Goal: Information Seeking & Learning: Learn about a topic

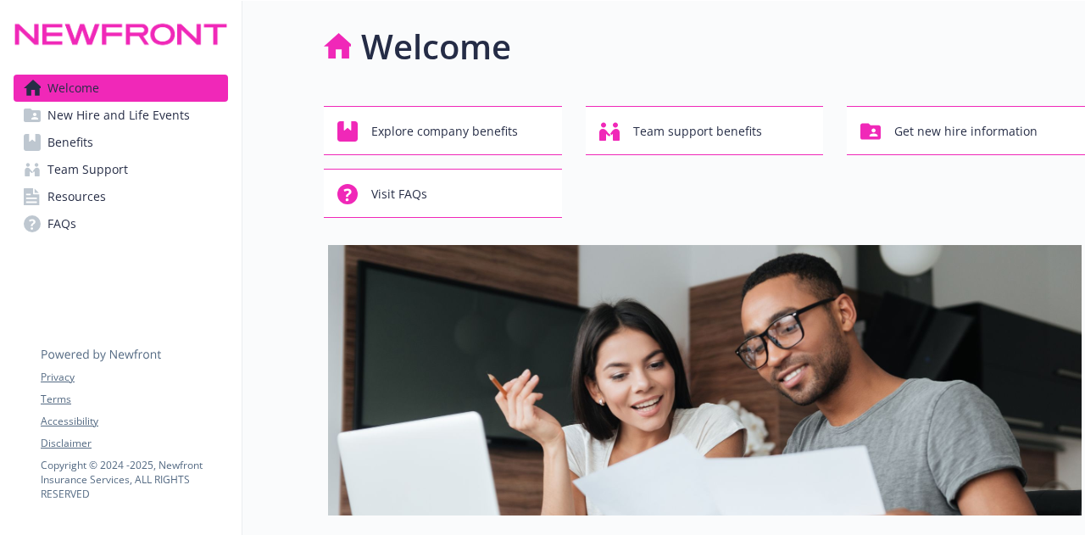
click at [115, 145] on link "Benefits" at bounding box center [121, 142] width 215 height 27
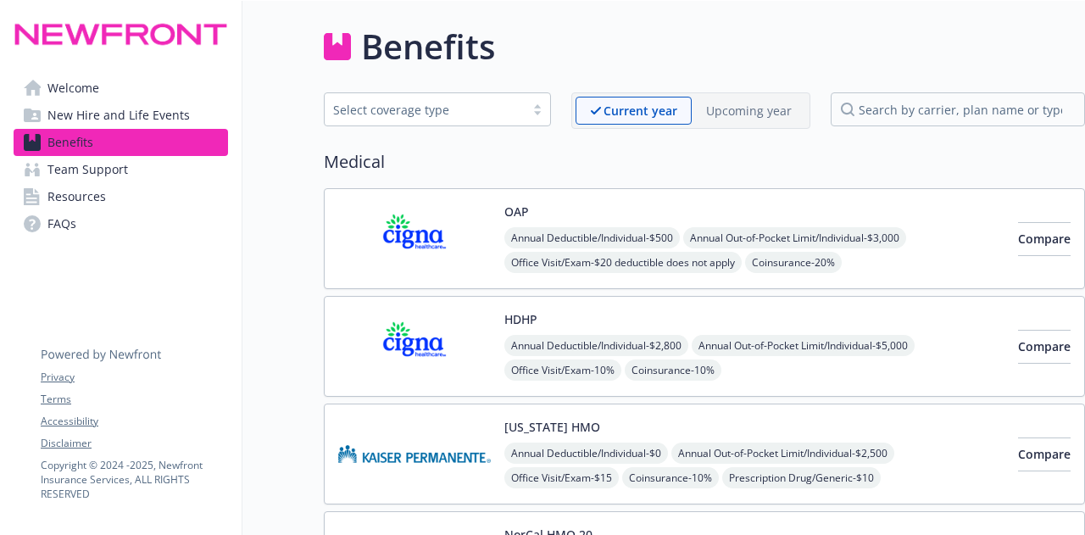
click at [485, 120] on div "Select coverage type" at bounding box center [425, 109] width 200 height 21
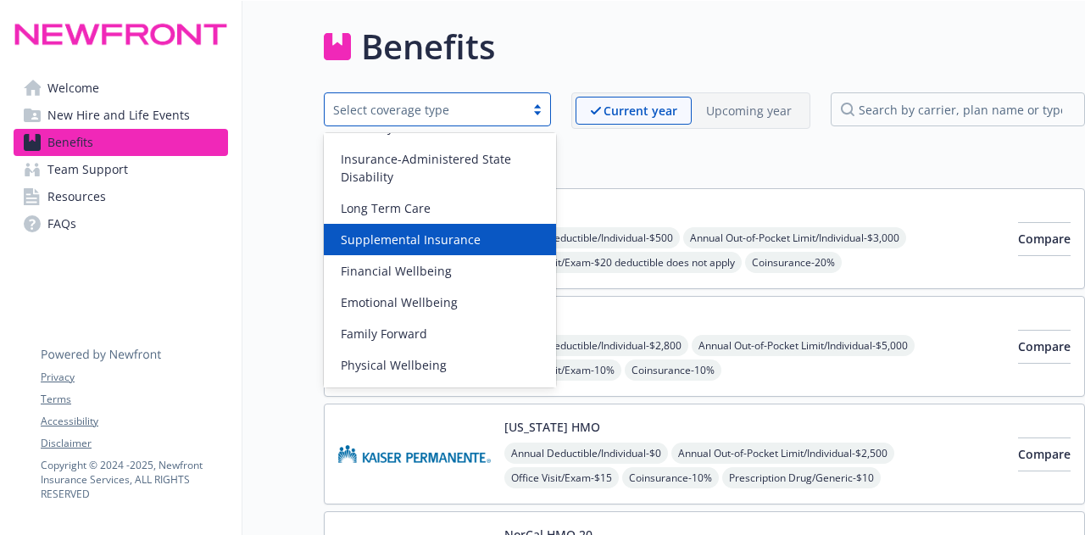
scroll to position [209, 0]
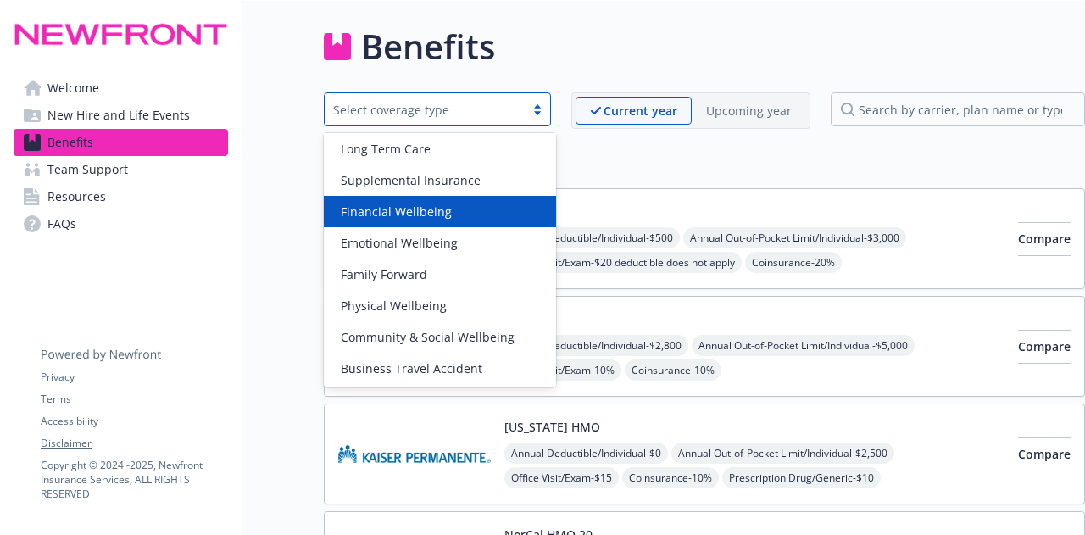
click at [426, 225] on div "Financial Wellbeing" at bounding box center [440, 211] width 232 height 31
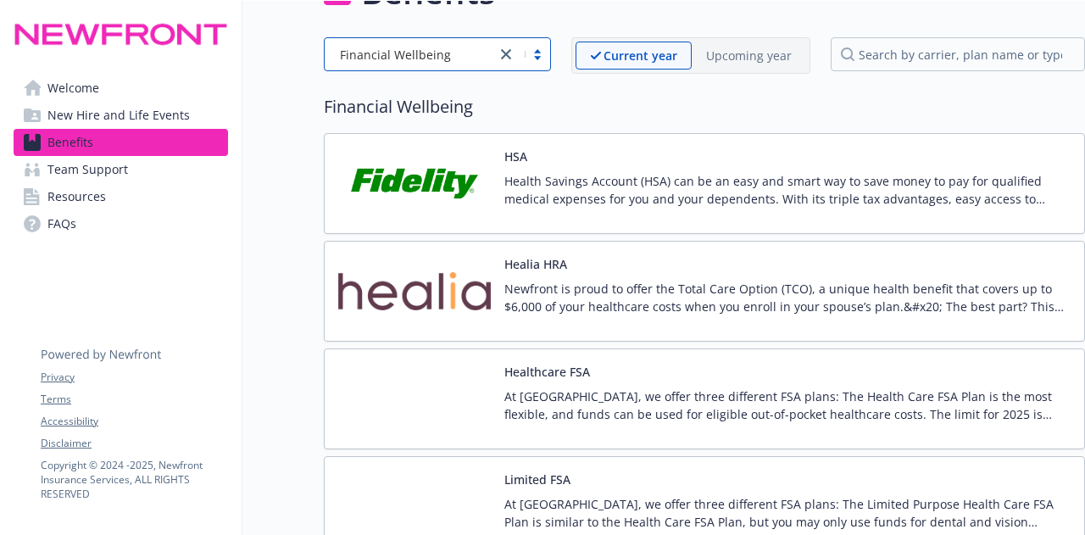
scroll to position [0, 0]
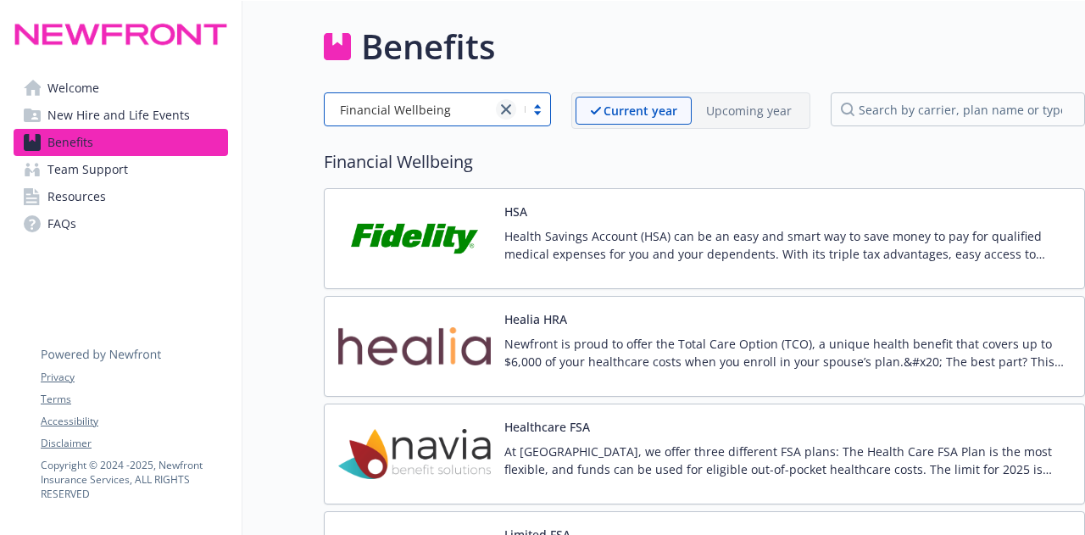
click at [511, 113] on icon "close" at bounding box center [506, 109] width 10 height 10
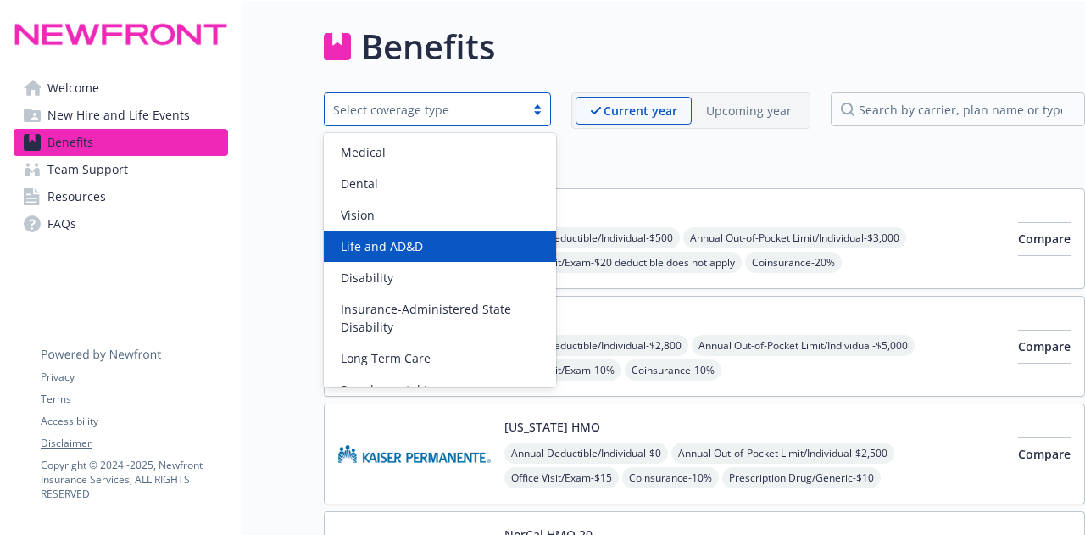
click at [434, 235] on div "Life and AD&D" at bounding box center [440, 246] width 232 height 31
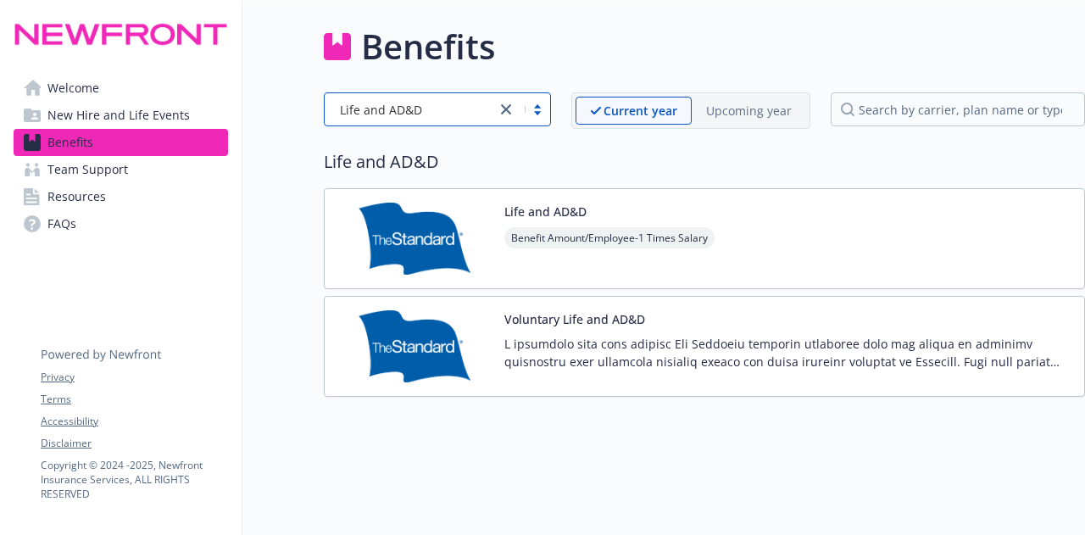
click at [624, 268] on div "Benefit Amount/Employee - 1 Times Salary" at bounding box center [610, 250] width 210 height 47
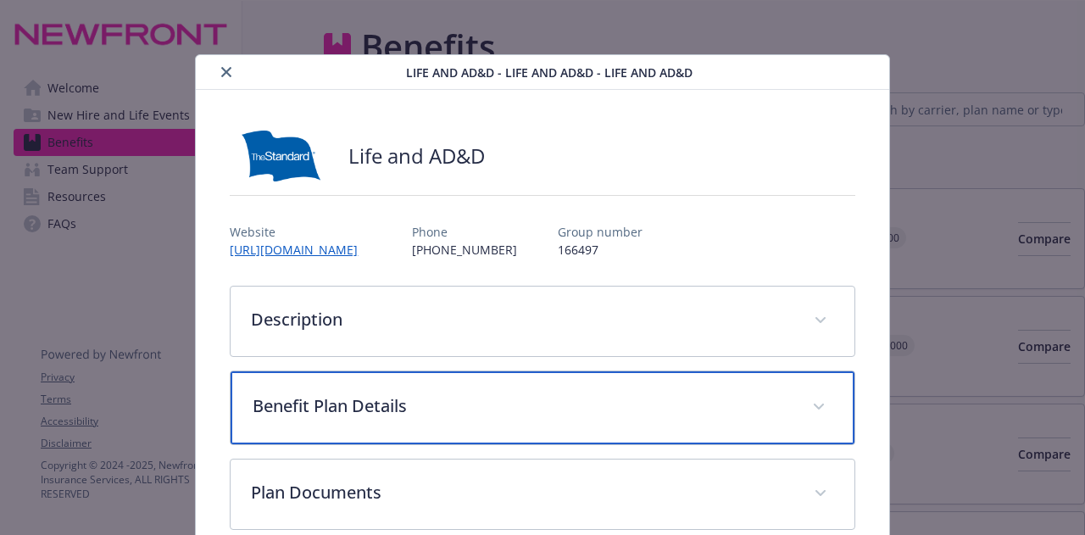
click at [354, 396] on p "Benefit Plan Details" at bounding box center [522, 405] width 538 height 25
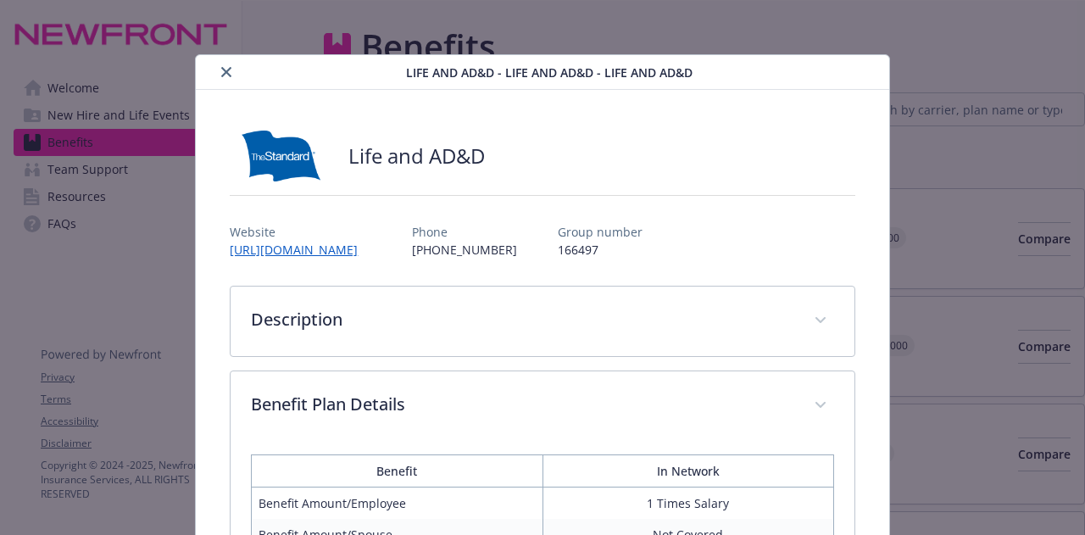
click at [226, 75] on icon "close" at bounding box center [226, 72] width 10 height 10
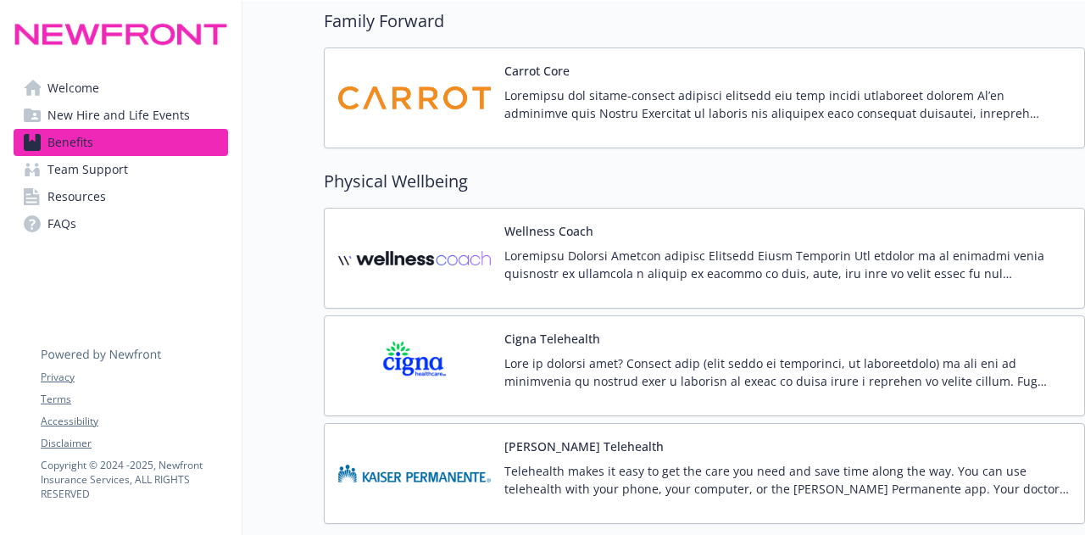
scroll to position [1219, 3]
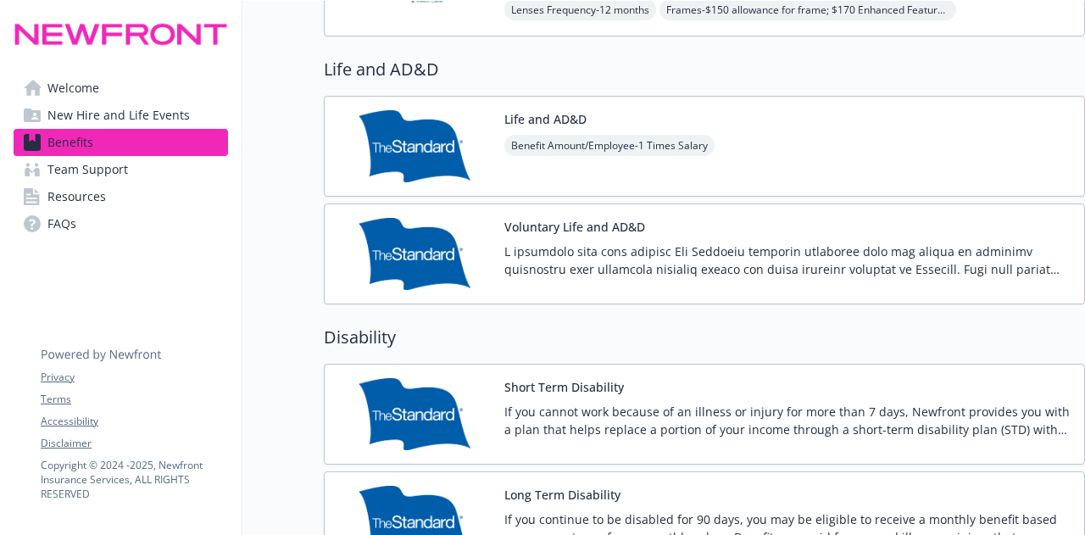
click at [616, 259] on p at bounding box center [788, 261] width 566 height 36
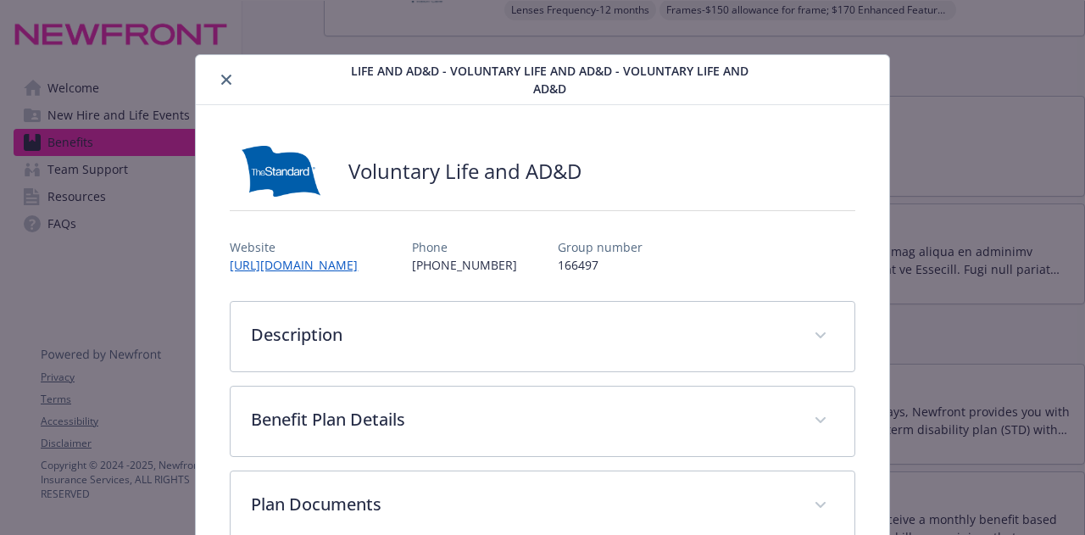
scroll to position [41, 0]
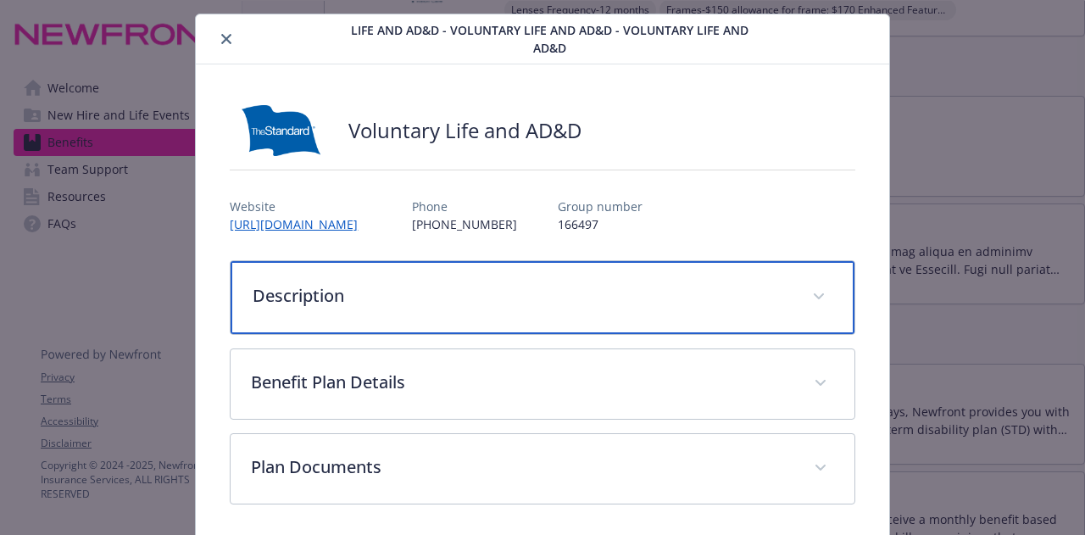
click at [623, 274] on div "Description" at bounding box center [542, 297] width 623 height 73
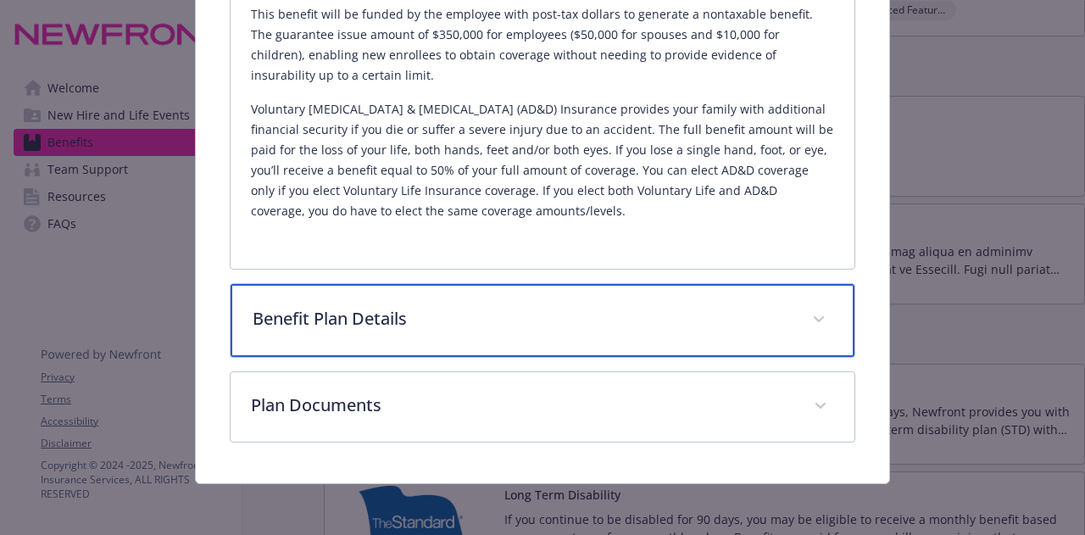
scroll to position [452, 0]
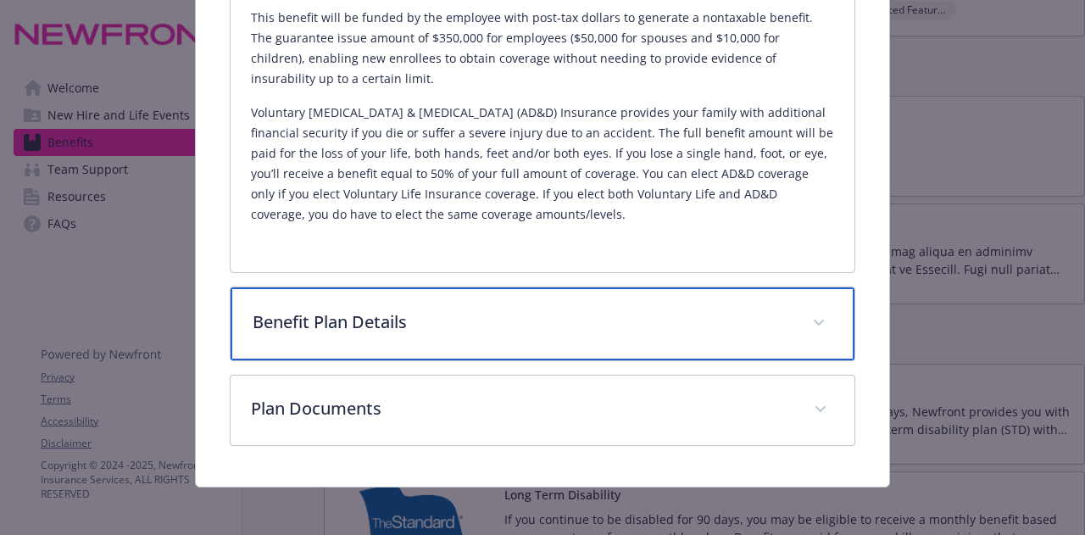
click at [729, 326] on p "Benefit Plan Details" at bounding box center [522, 322] width 538 height 25
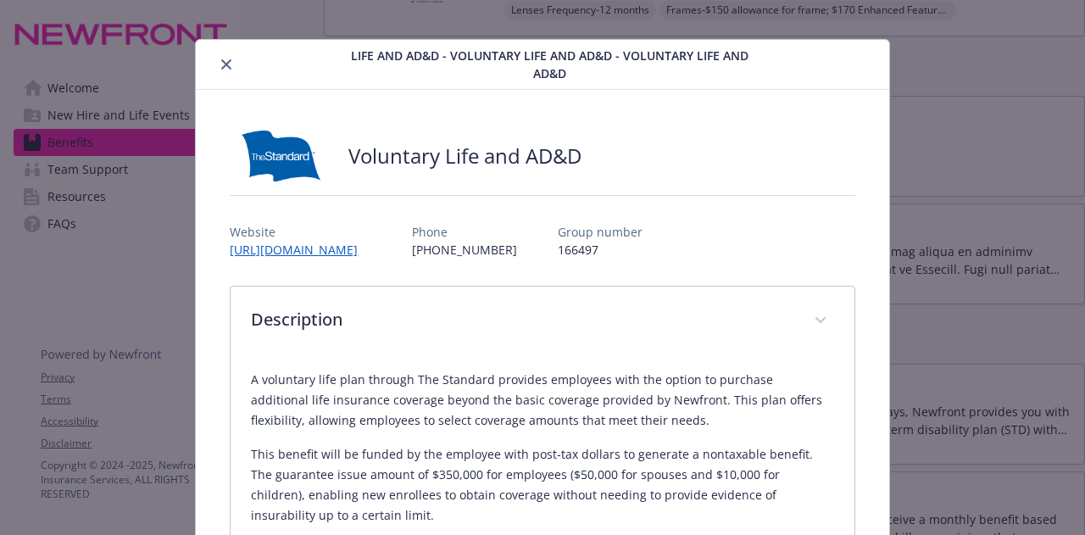
scroll to position [0, 0]
